Goal: Navigation & Orientation: Find specific page/section

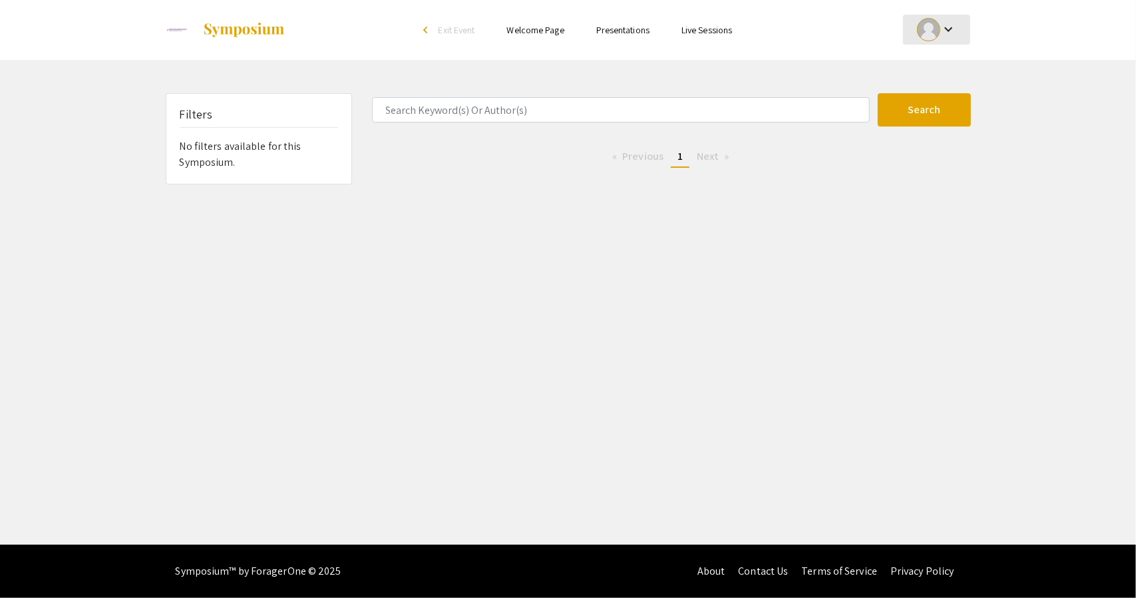
click at [949, 35] on mat-icon "keyboard_arrow_down" at bounding box center [949, 29] width 16 height 16
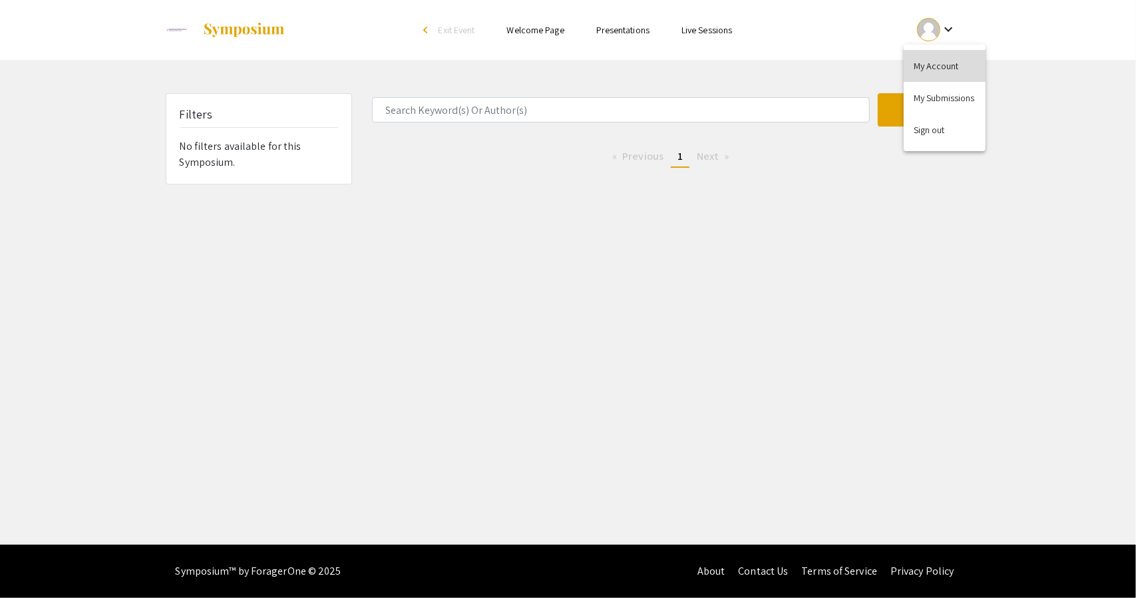
click at [928, 61] on button "My Account" at bounding box center [945, 66] width 82 height 32
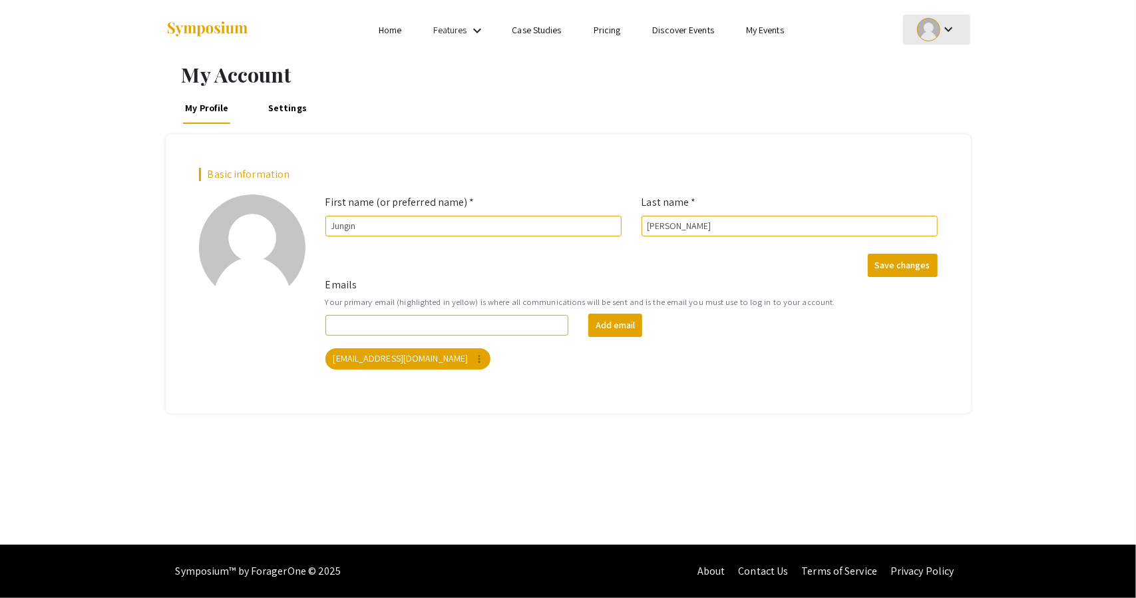
click at [955, 35] on mat-icon "keyboard_arrow_down" at bounding box center [949, 29] width 16 height 16
click at [774, 31] on div at bounding box center [568, 299] width 1136 height 598
click at [774, 31] on link "My Events" at bounding box center [765, 30] width 38 height 12
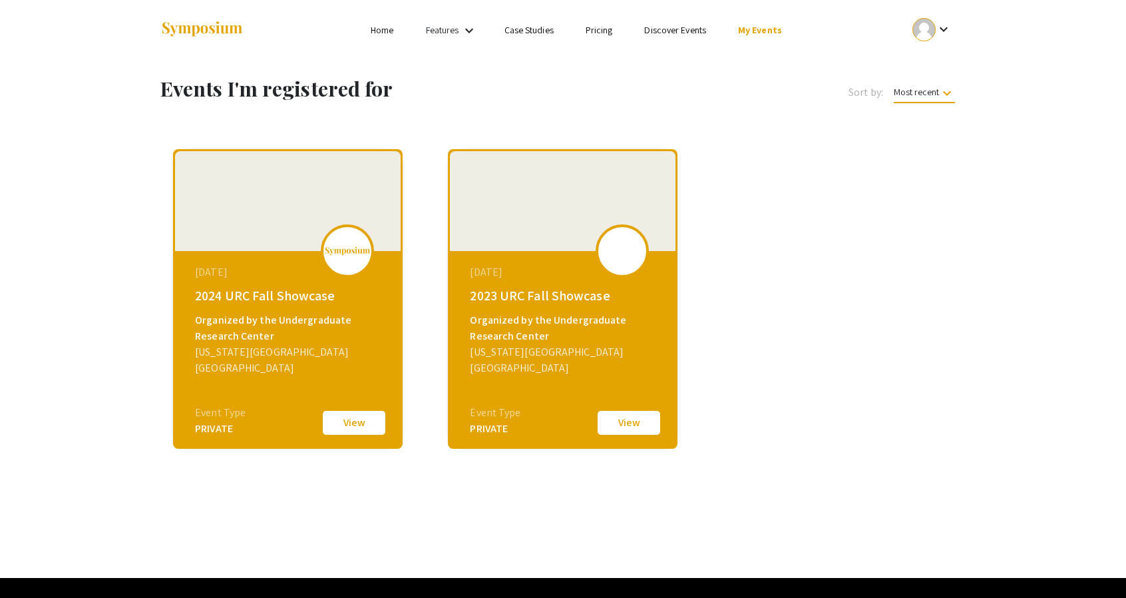
click at [774, 31] on link "My Events" at bounding box center [760, 30] width 44 height 12
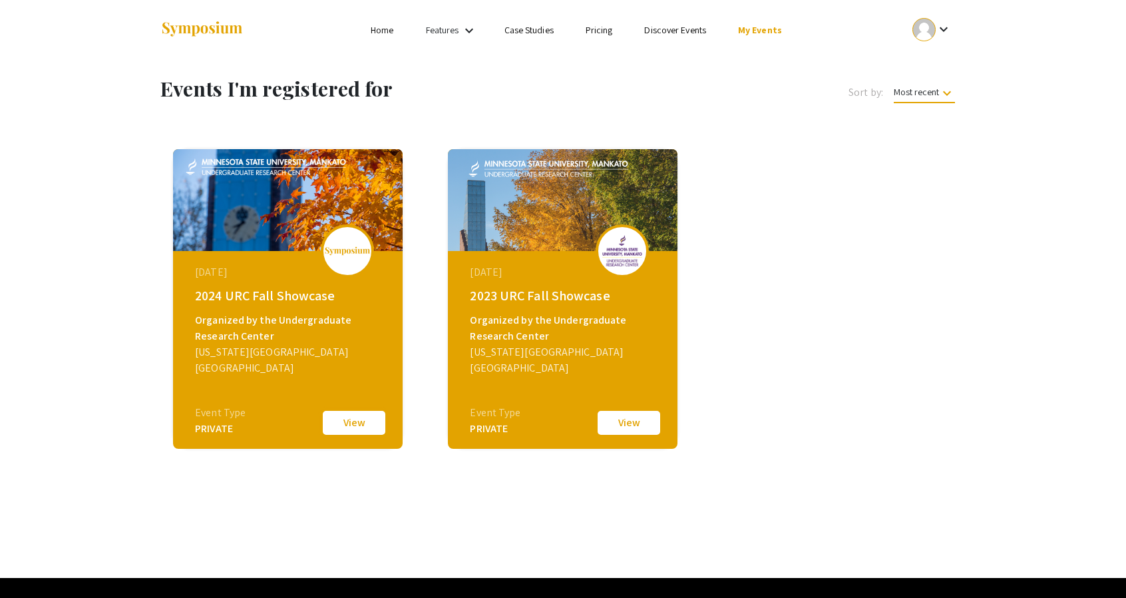
click at [358, 428] on button "View" at bounding box center [354, 423] width 67 height 28
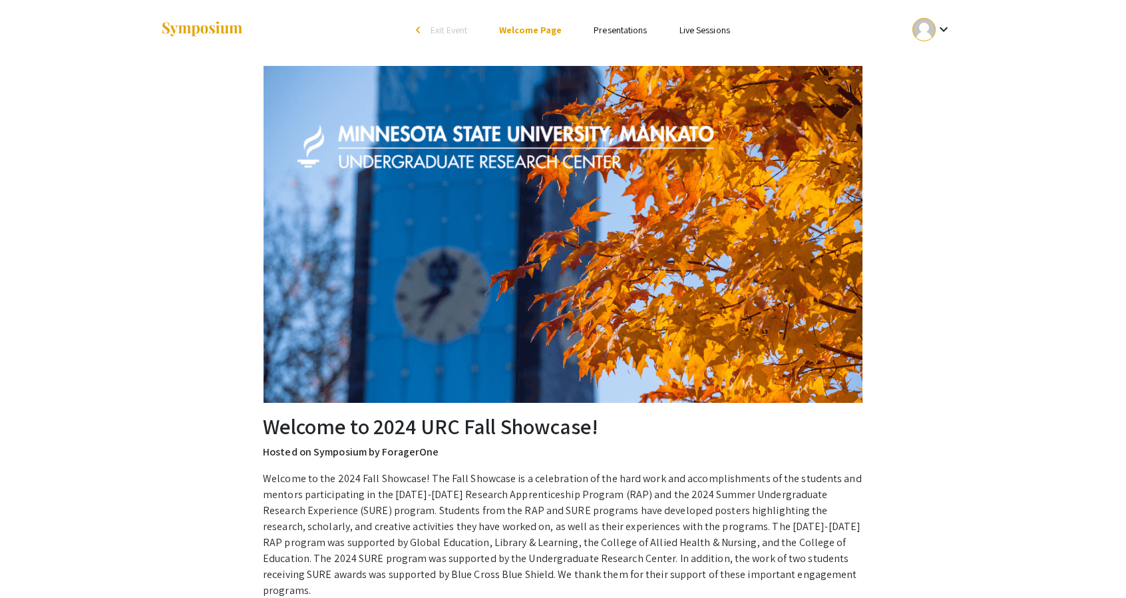
click at [600, 35] on link "Presentations" at bounding box center [620, 30] width 53 height 12
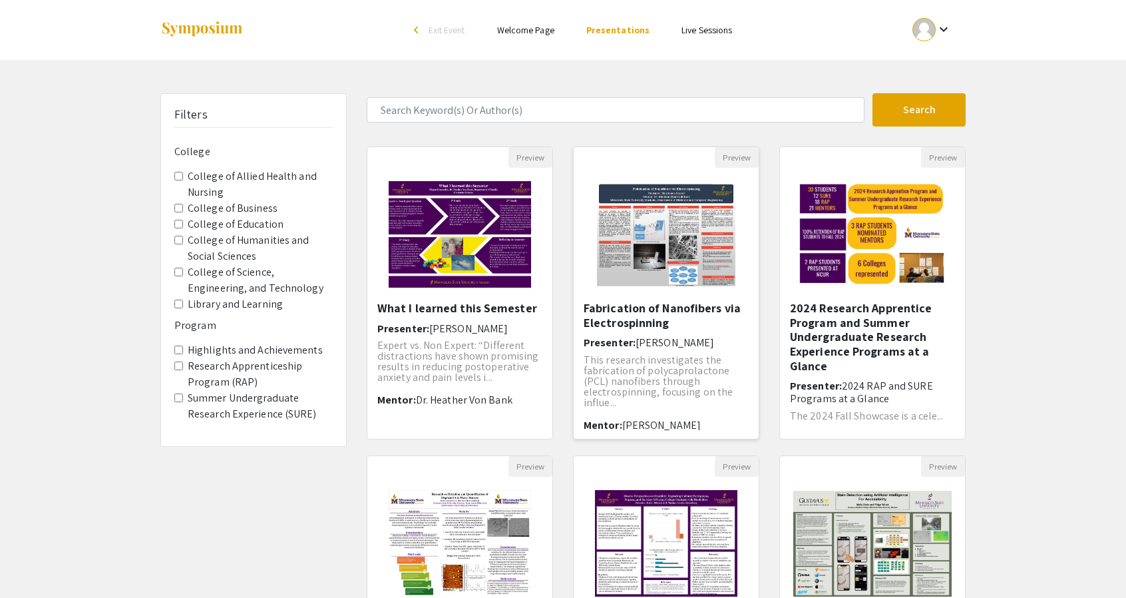
scroll to position [284, 0]
